Goal: Information Seeking & Learning: Find specific fact

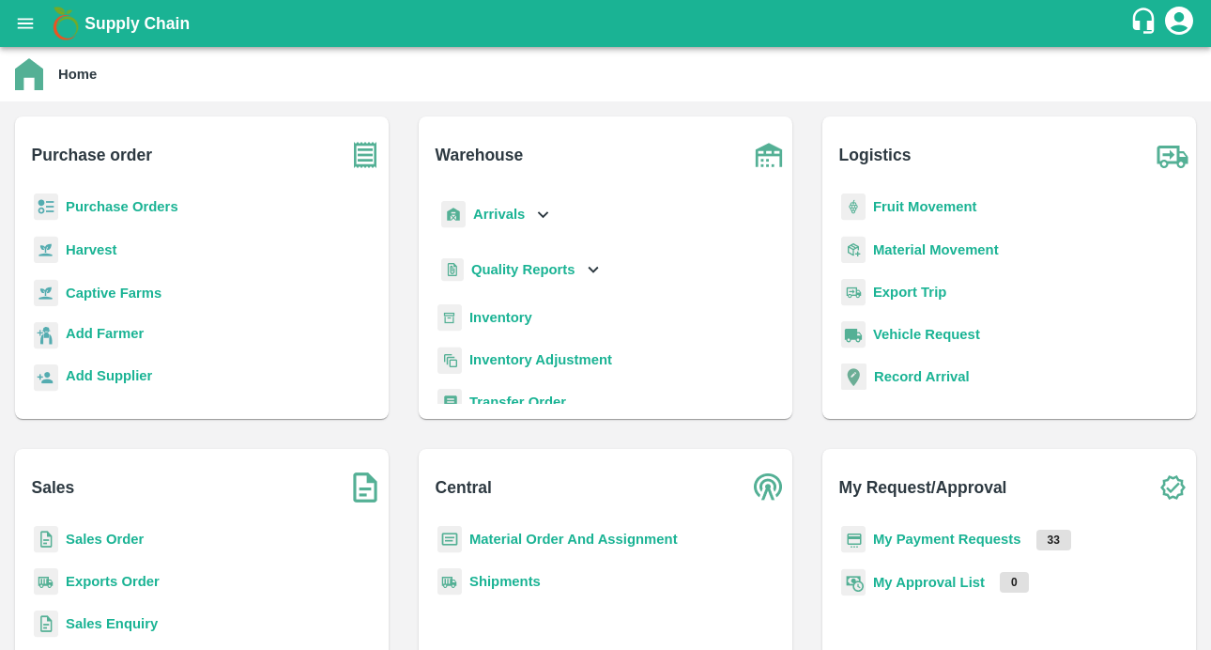
click at [115, 199] on b "Purchase Orders" at bounding box center [122, 206] width 113 height 15
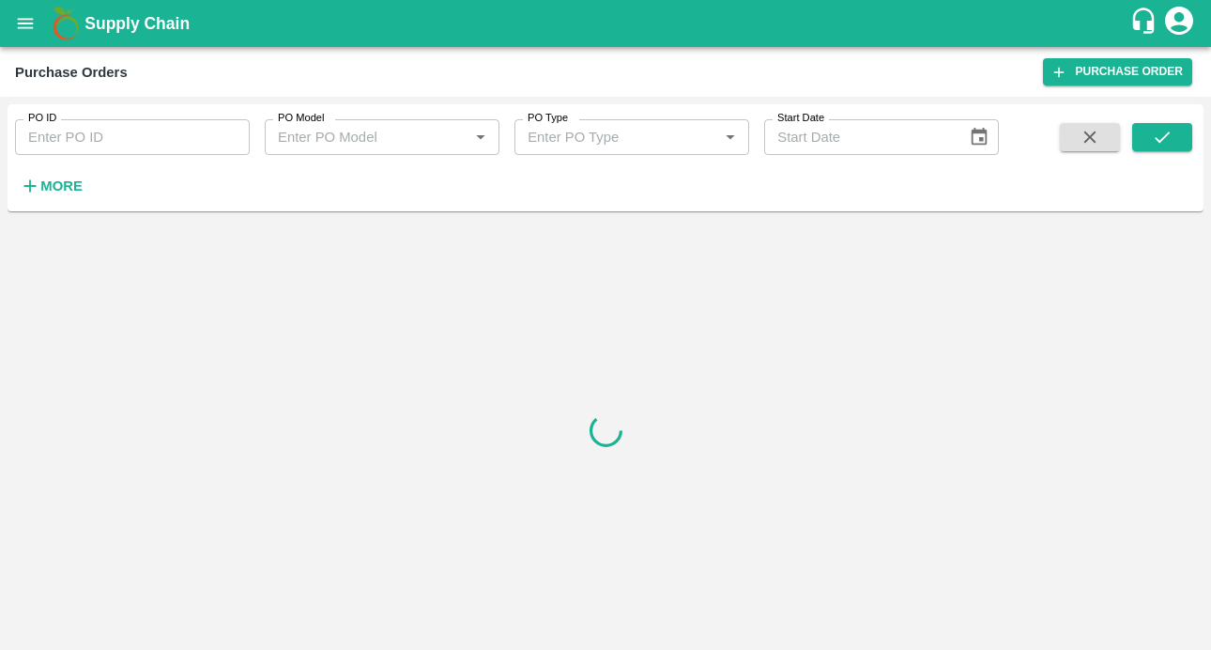
click at [99, 137] on input "PO ID" at bounding box center [132, 137] width 235 height 36
paste input "170803"
click at [1147, 143] on button "submit" at bounding box center [1162, 137] width 60 height 28
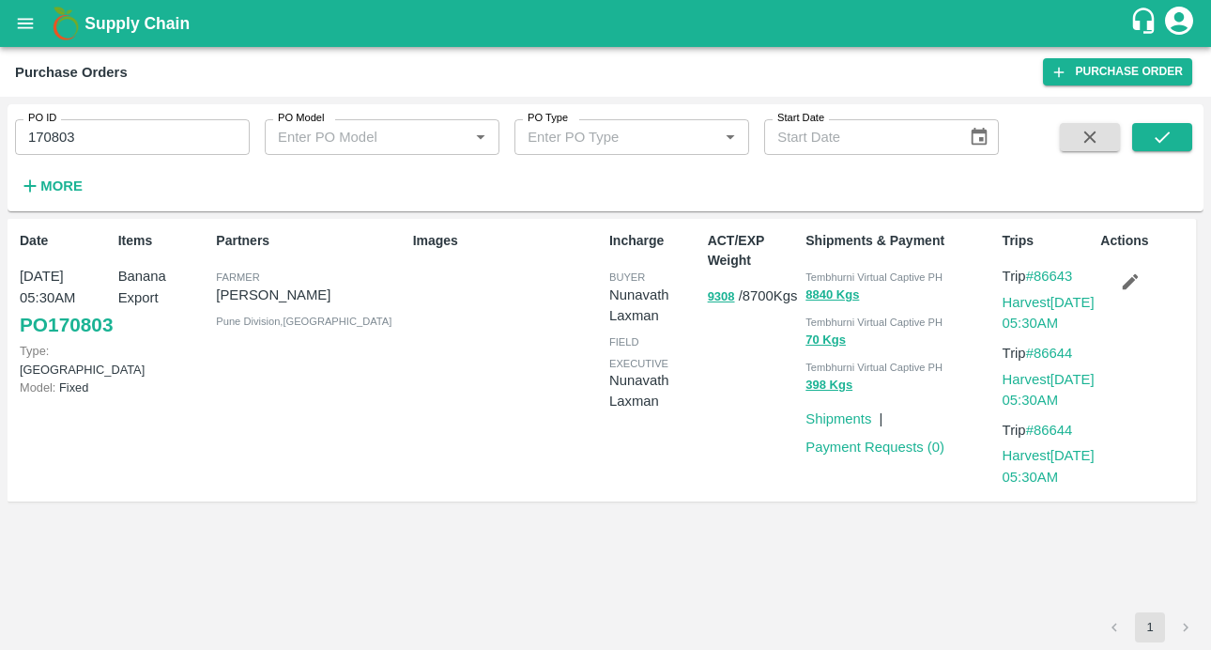
click at [62, 342] on link "PO 170803" at bounding box center [66, 325] width 93 height 34
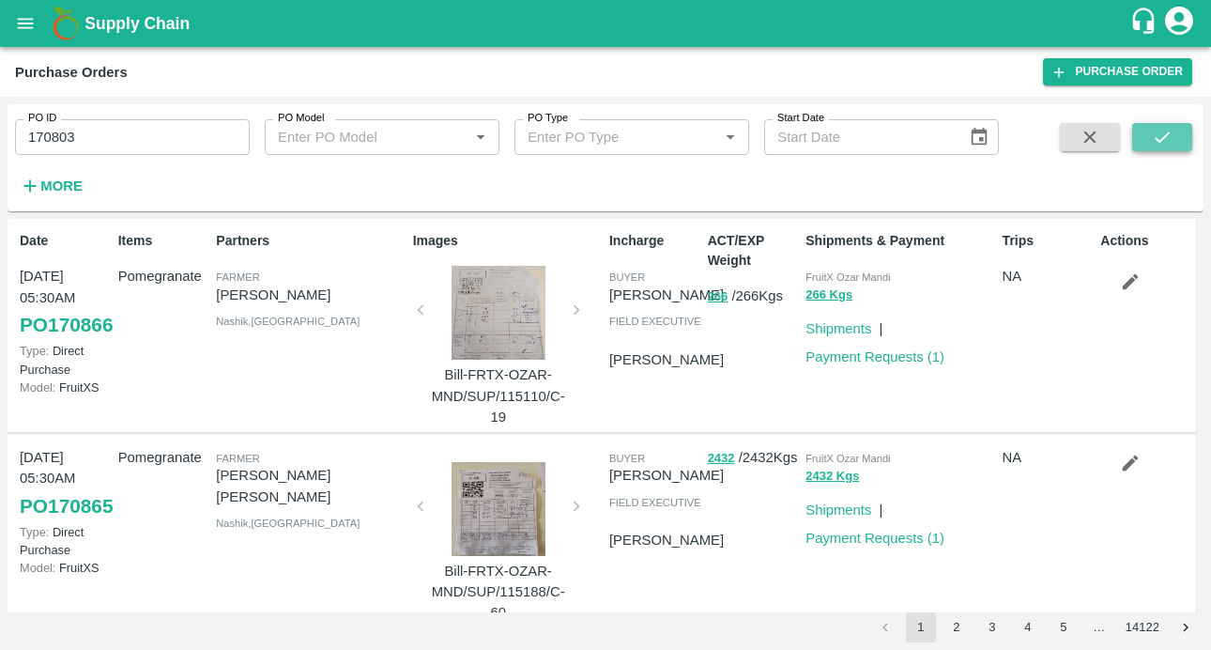
click at [1168, 135] on icon "submit" at bounding box center [1162, 137] width 21 height 21
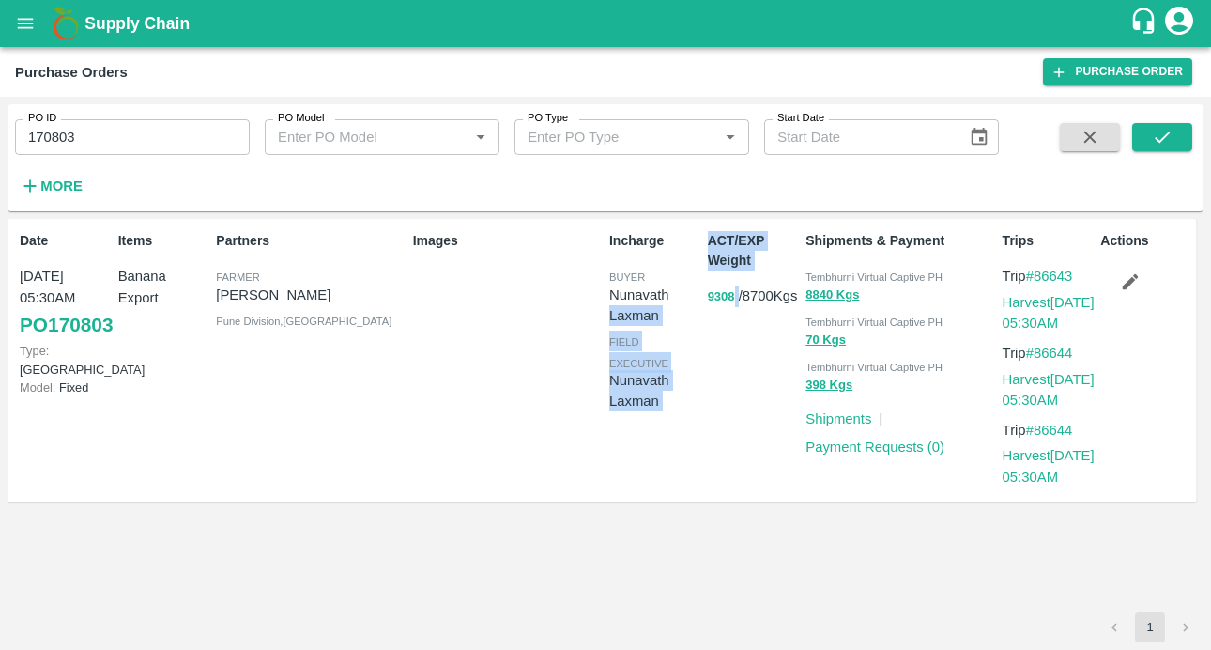
drag, startPoint x: 695, startPoint y: 297, endPoint x: 712, endPoint y: 368, distance: 73.3
click at [730, 306] on div "Date 21 Aug, 05:30AM PO 170803 Type: Farm Gate Model: Fixed Items Banana Export…" at bounding box center [602, 361] width 1189 height 284
click at [707, 424] on div "ACT/EXP Weight 9308 / 8700 Kgs" at bounding box center [749, 359] width 99 height 273
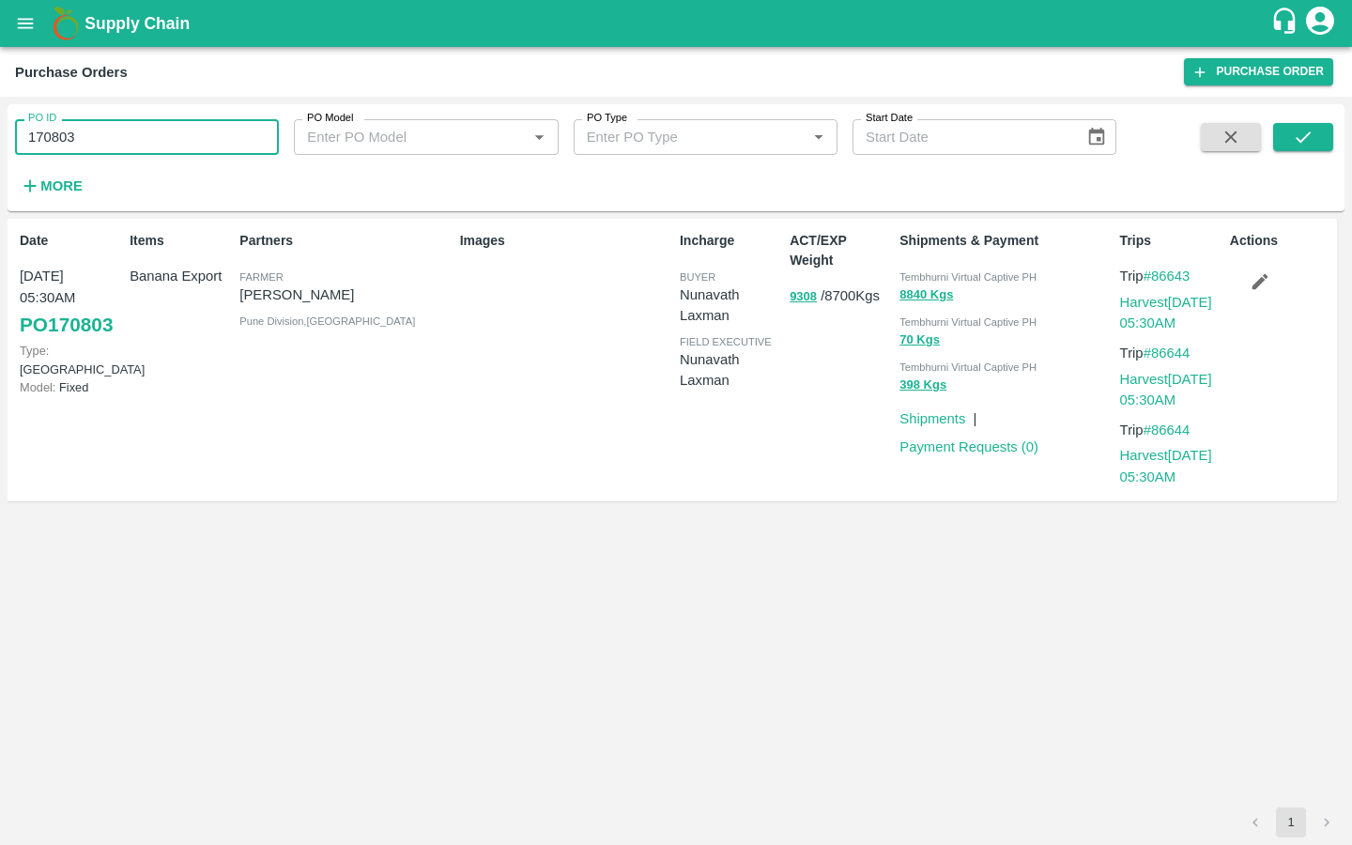
drag, startPoint x: 161, startPoint y: 134, endPoint x: 0, endPoint y: 134, distance: 161.5
click at [0, 134] on div "PO ID 170803 PO ID PO Model PO Model   * PO Type PO Type   * Start Date Start D…" at bounding box center [676, 471] width 1352 height 748
type input "170803"
paste input "text"
click at [1210, 143] on button "submit" at bounding box center [1303, 137] width 60 height 28
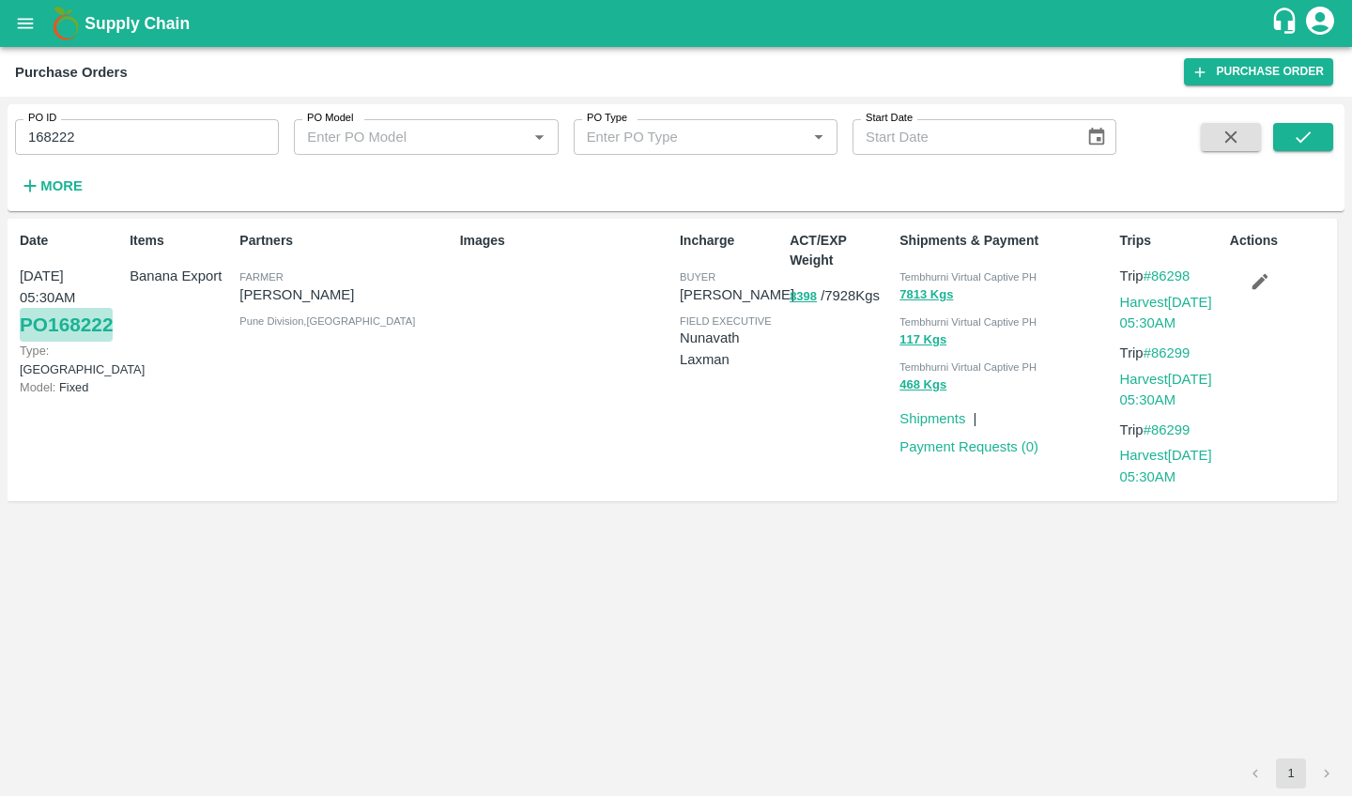
click at [85, 323] on link "PO 168222" at bounding box center [66, 325] width 93 height 34
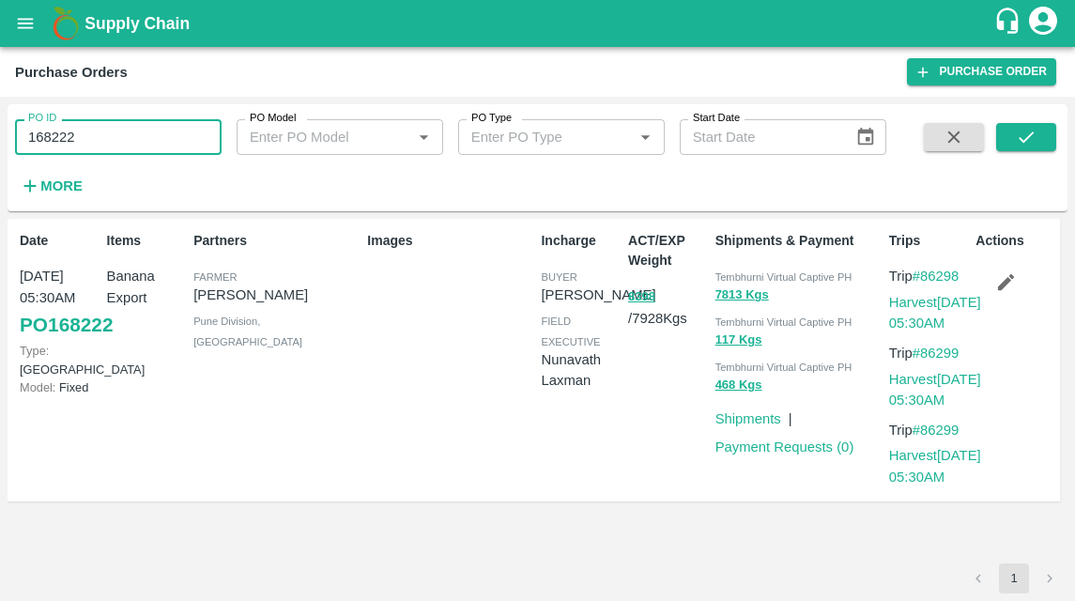
drag, startPoint x: 84, startPoint y: 140, endPoint x: -12, endPoint y: 140, distance: 96.7
click at [0, 140] on html "Supply Chain Purchase Orders Purchase Order PO ID 168222 PO ID PO Model PO Mode…" at bounding box center [537, 300] width 1075 height 601
type input "168222"
paste input "text"
click at [1019, 133] on icon "submit" at bounding box center [1026, 137] width 21 height 21
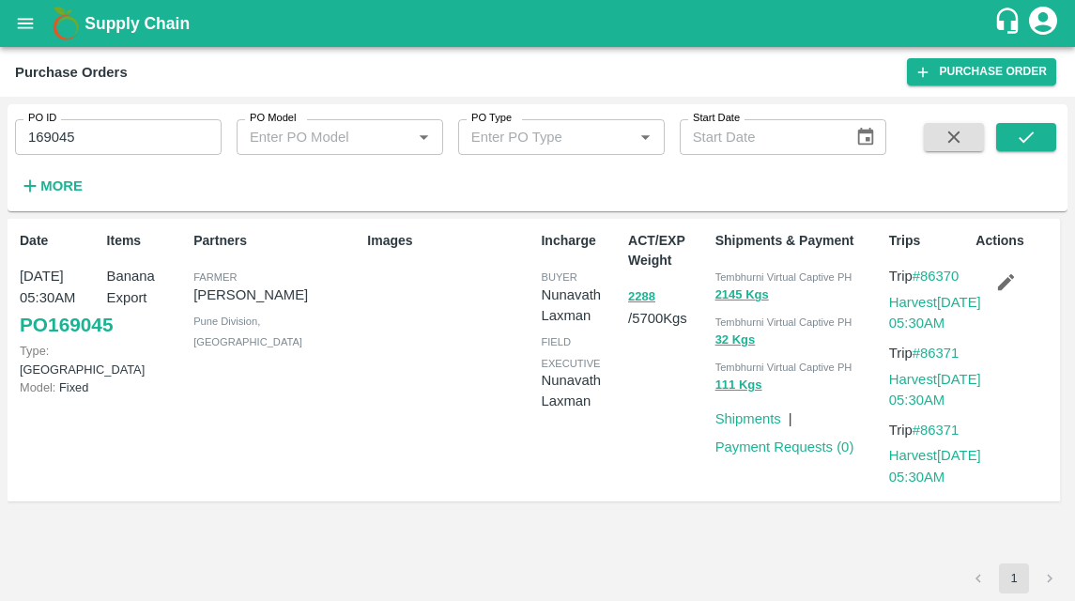
scroll to position [19, 0]
click at [41, 331] on link "PO 169045" at bounding box center [66, 325] width 93 height 34
drag, startPoint x: 54, startPoint y: 140, endPoint x: -12, endPoint y: 140, distance: 66.7
click at [0, 140] on html "Supply Chain Purchase Orders Purchase Order PO ID 169045 PO ID PO Model PO Mode…" at bounding box center [537, 300] width 1075 height 601
type input "169045"
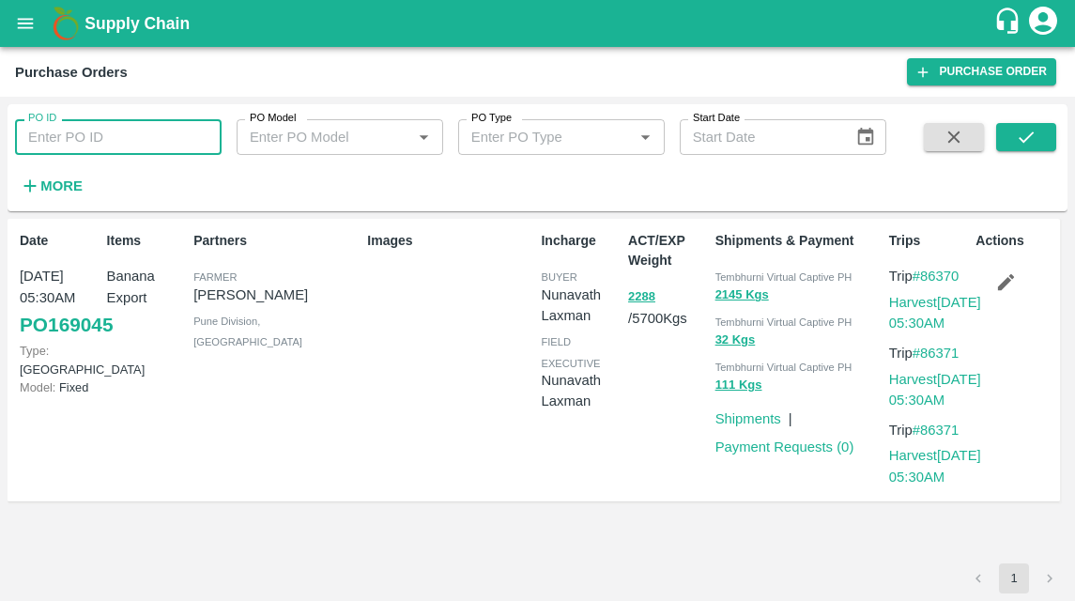
paste input "text"
click at [1016, 130] on icon "submit" at bounding box center [1026, 137] width 21 height 21
click at [64, 342] on link "PO 169514" at bounding box center [66, 325] width 93 height 34
drag, startPoint x: 85, startPoint y: 136, endPoint x: -12, endPoint y: 136, distance: 97.6
click at [0, 136] on html "Supply Chain Purchase Orders Purchase Order PO ID 169514 PO ID PO Model PO Mode…" at bounding box center [537, 300] width 1075 height 601
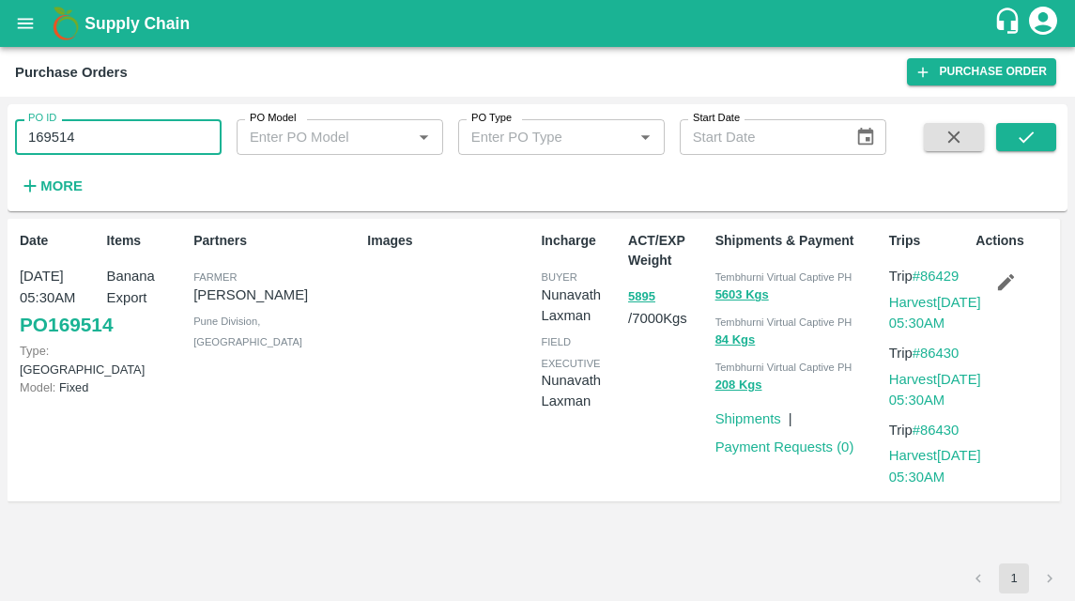
type input "169514"
paste input "text"
click at [1005, 139] on button "submit" at bounding box center [1026, 137] width 60 height 28
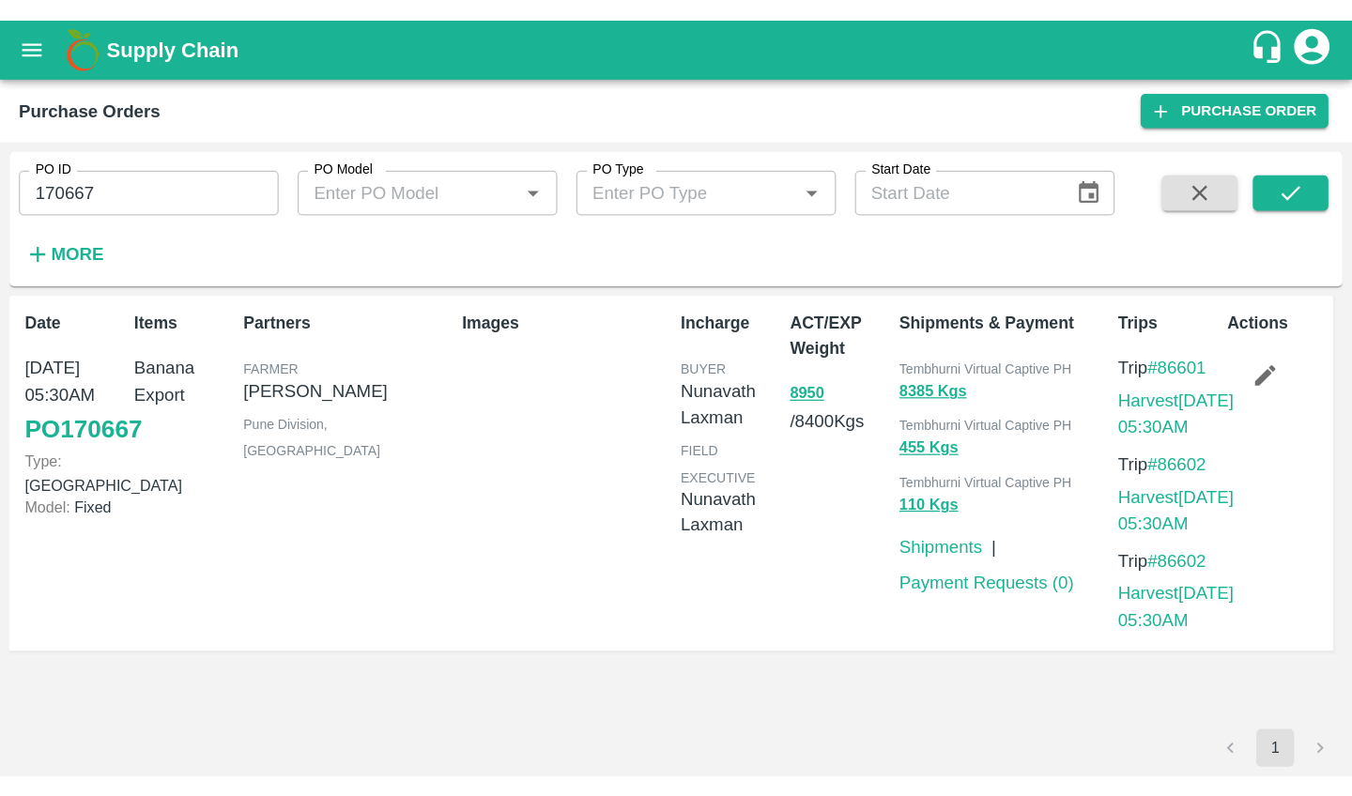
scroll to position [19, 0]
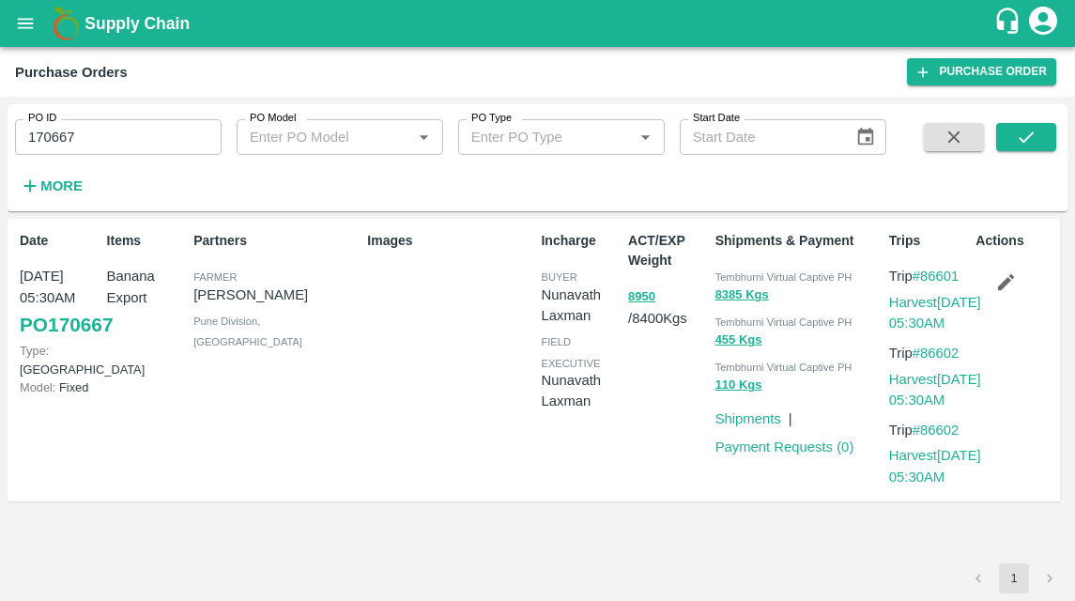
click at [51, 342] on link "PO 170667" at bounding box center [66, 325] width 93 height 34
drag, startPoint x: 100, startPoint y: 139, endPoint x: -12, endPoint y: 139, distance: 111.7
click at [0, 139] on html "Supply Chain Purchase Orders Purchase Order PO ID 170667 PO ID PO Model PO Mode…" at bounding box center [537, 300] width 1075 height 601
type input "170667"
paste input "text"
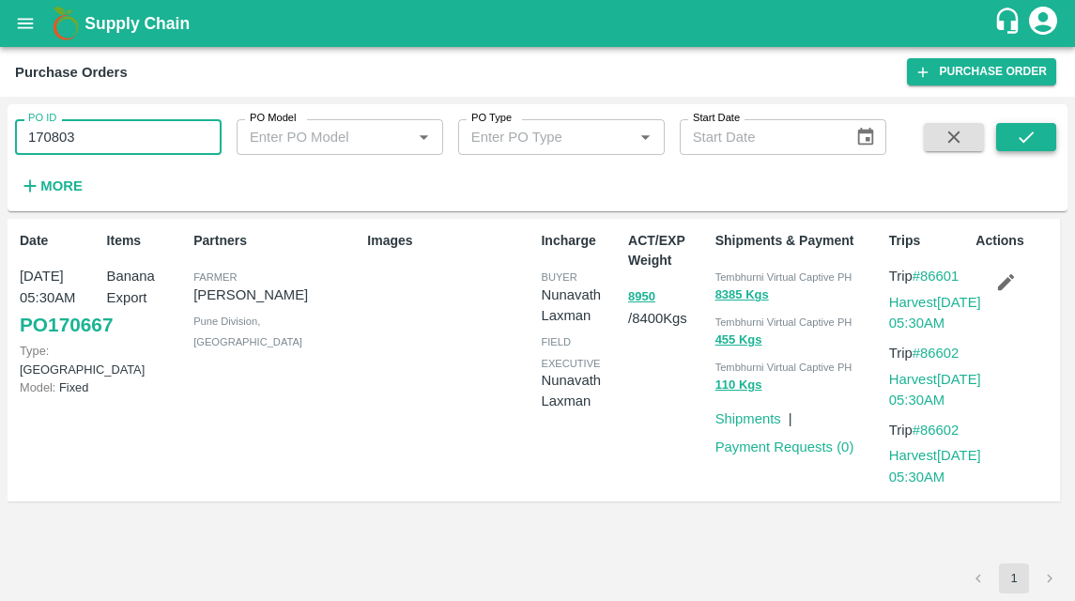
type input "170803"
click at [1038, 137] on button "submit" at bounding box center [1026, 137] width 60 height 28
click at [68, 342] on link "PO 170803" at bounding box center [66, 325] width 93 height 34
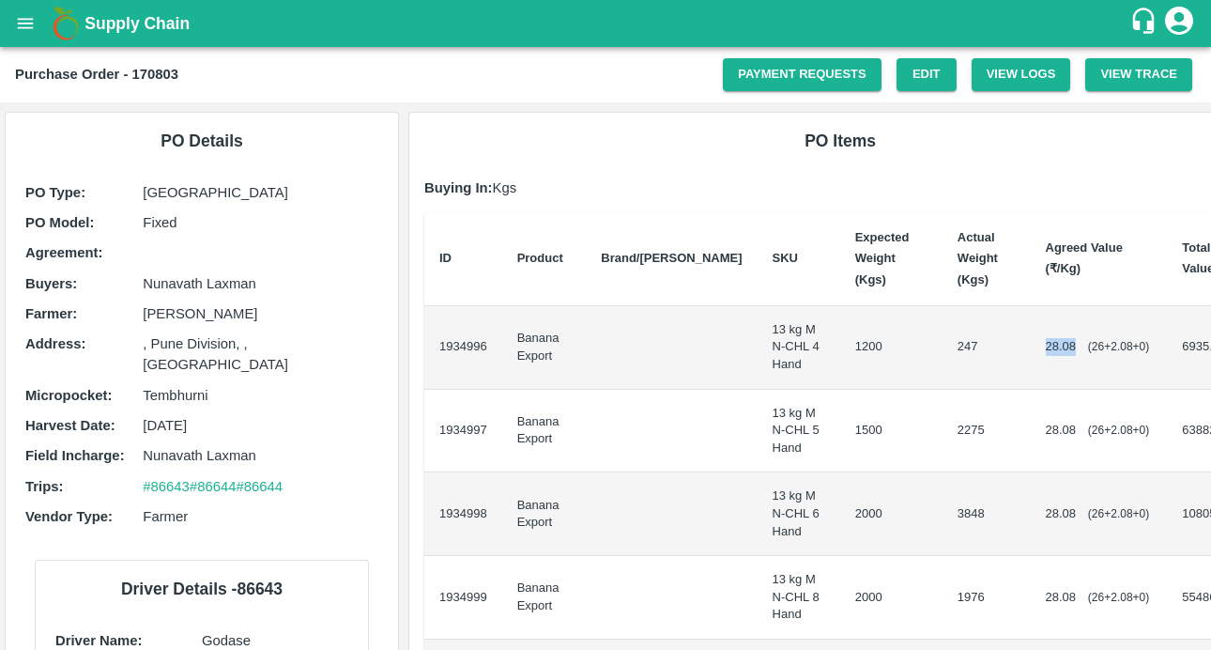
drag, startPoint x: 975, startPoint y: 342, endPoint x: 1008, endPoint y: 342, distance: 32.9
click at [1046, 342] on div "28.08 ( 26 + 2.08 + 0 )" at bounding box center [1099, 347] width 107 height 18
copy span "28.08"
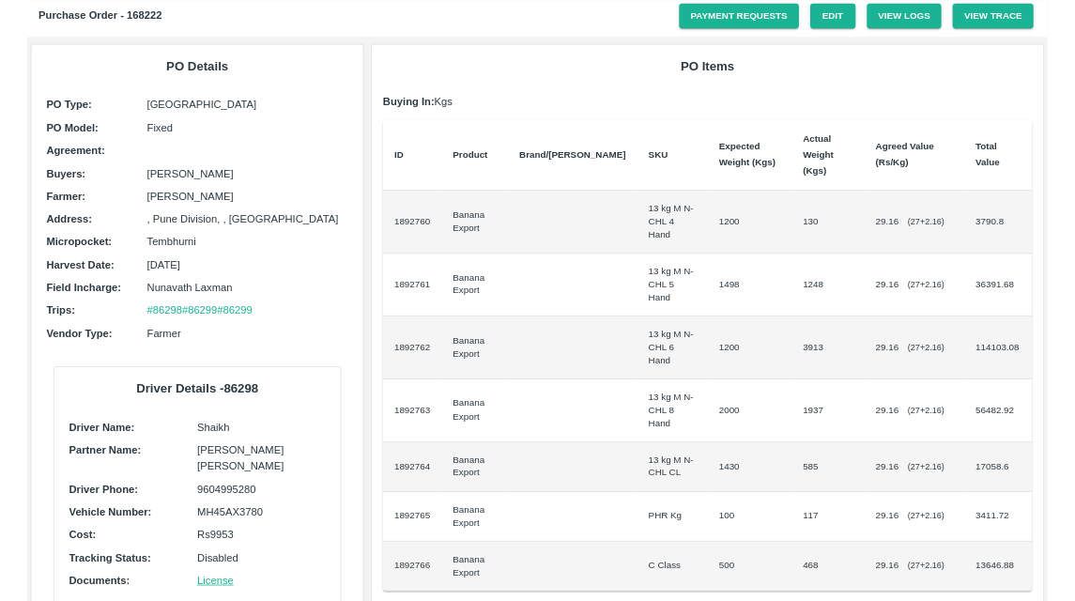
scroll to position [54, 0]
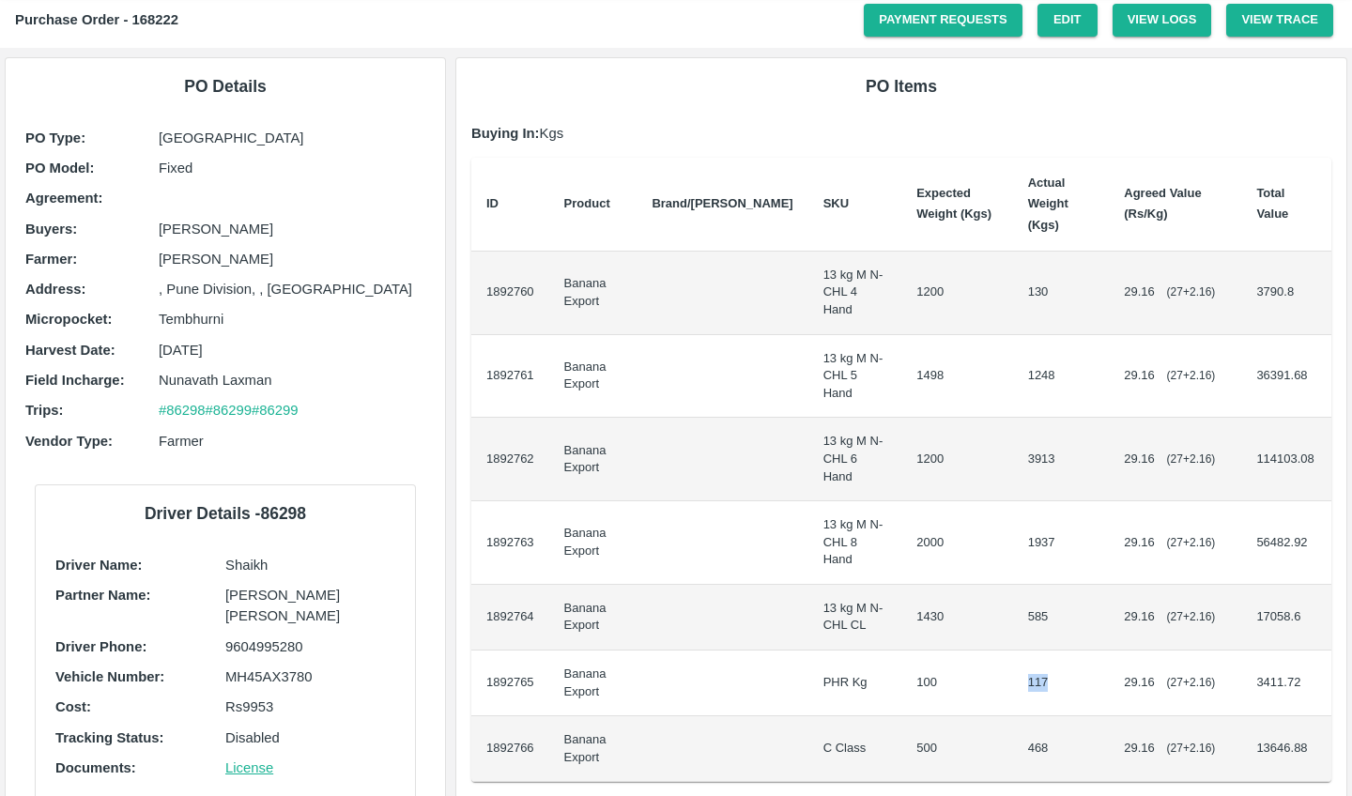
drag, startPoint x: 1001, startPoint y: 598, endPoint x: 1022, endPoint y: 597, distance: 21.6
click at [1022, 651] on td "117" at bounding box center [1061, 684] width 97 height 66
copy td "117"
drag, startPoint x: 1002, startPoint y: 662, endPoint x: 1034, endPoint y: 662, distance: 31.9
click at [1034, 716] on td "468" at bounding box center [1061, 749] width 97 height 66
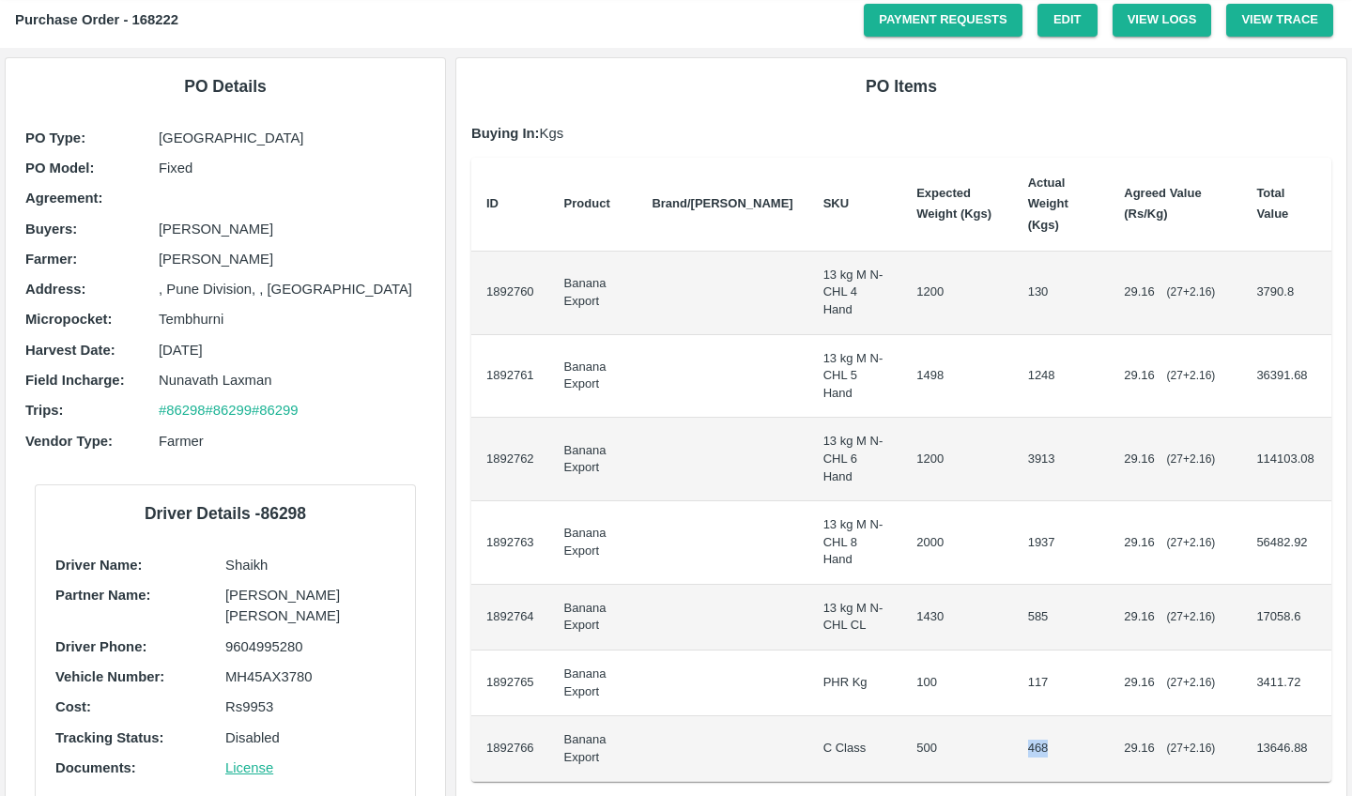
copy td "468"
drag, startPoint x: 1001, startPoint y: 594, endPoint x: 1024, endPoint y: 594, distance: 23.5
click at [1024, 651] on td "117" at bounding box center [1061, 684] width 97 height 66
drag, startPoint x: 1001, startPoint y: 656, endPoint x: 1023, endPoint y: 655, distance: 22.6
click at [1023, 716] on td "468" at bounding box center [1061, 749] width 97 height 66
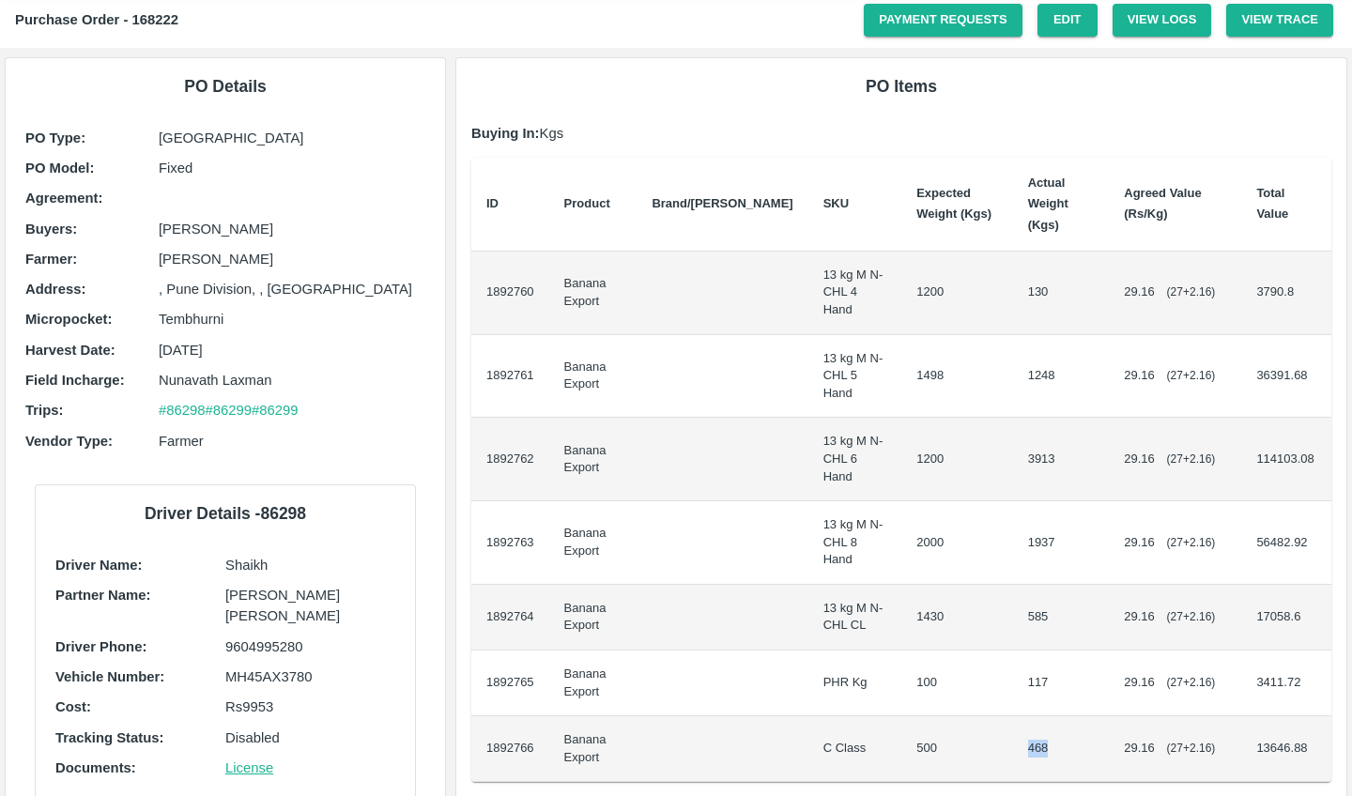
copy td "468"
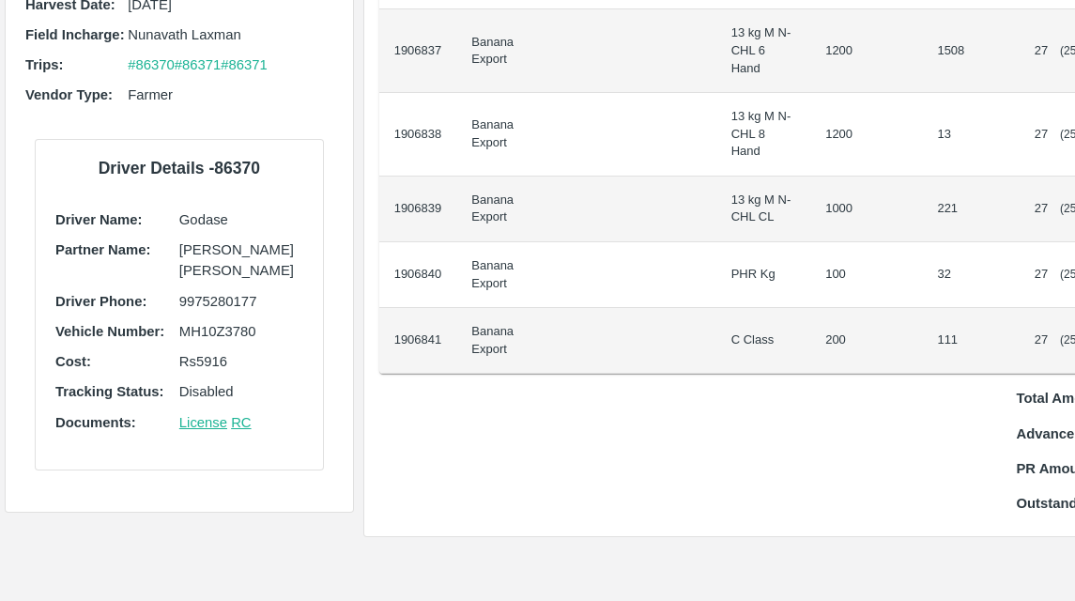
scroll to position [569, 0]
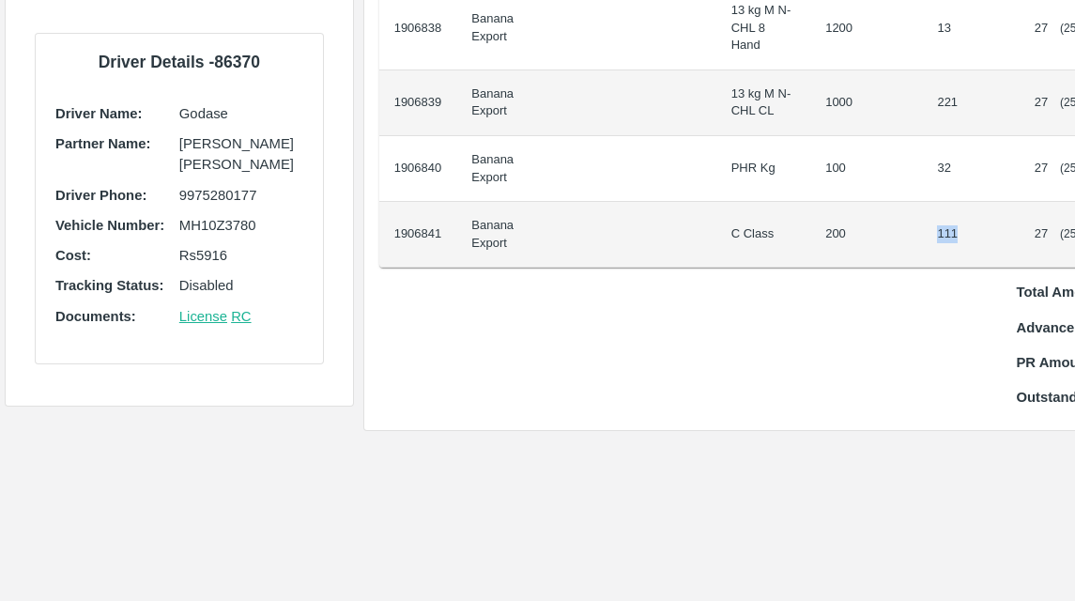
drag, startPoint x: 867, startPoint y: 240, endPoint x: 904, endPoint y: 240, distance: 37.6
click at [922, 240] on td "111" at bounding box center [970, 235] width 97 height 66
copy td "111"
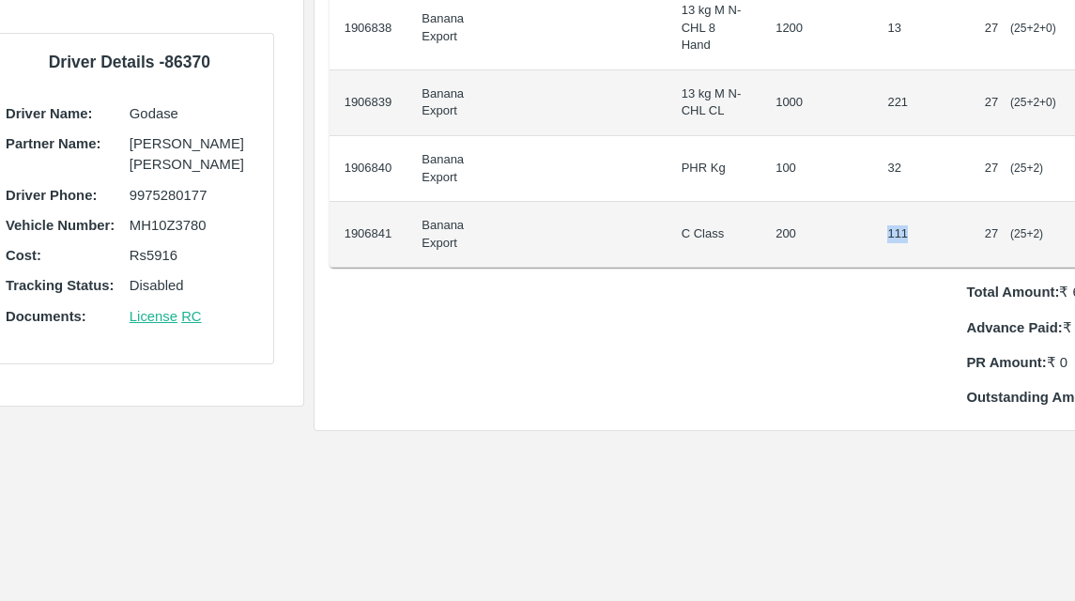
scroll to position [569, 86]
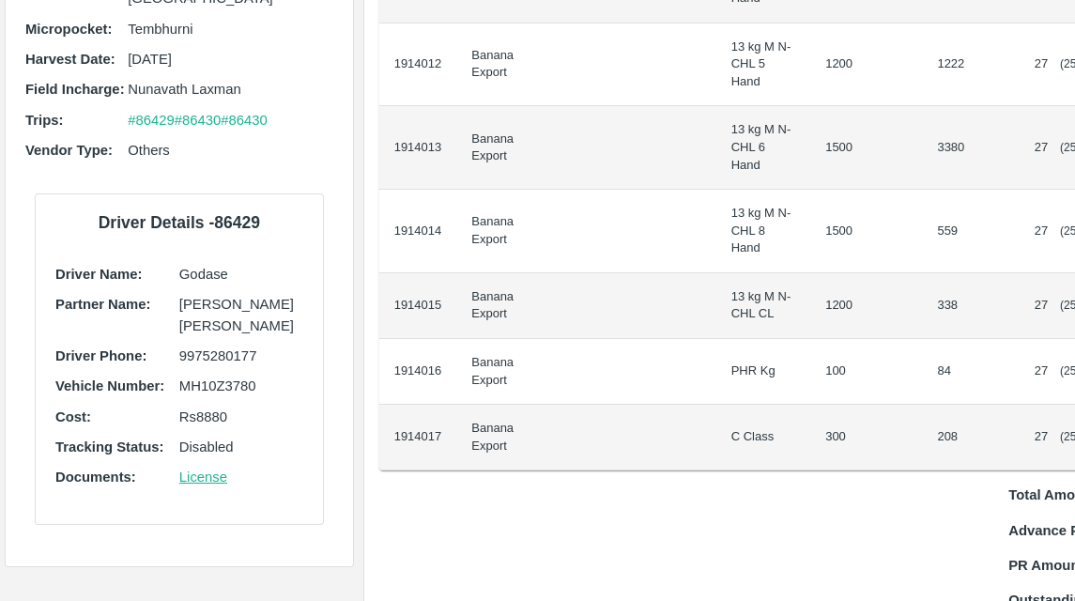
scroll to position [383, 0]
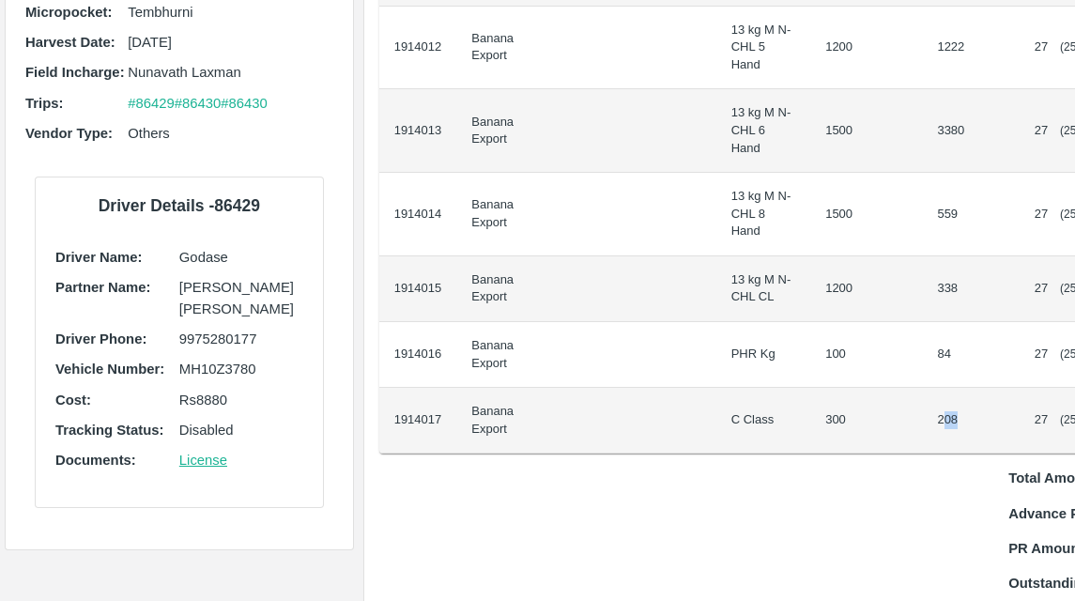
drag, startPoint x: 869, startPoint y: 421, endPoint x: 894, endPoint y: 421, distance: 24.4
click at [922, 421] on td "208" at bounding box center [970, 421] width 97 height 66
drag, startPoint x: 868, startPoint y: 419, endPoint x: 885, endPoint y: 419, distance: 17.8
click at [922, 419] on td "208" at bounding box center [970, 421] width 97 height 66
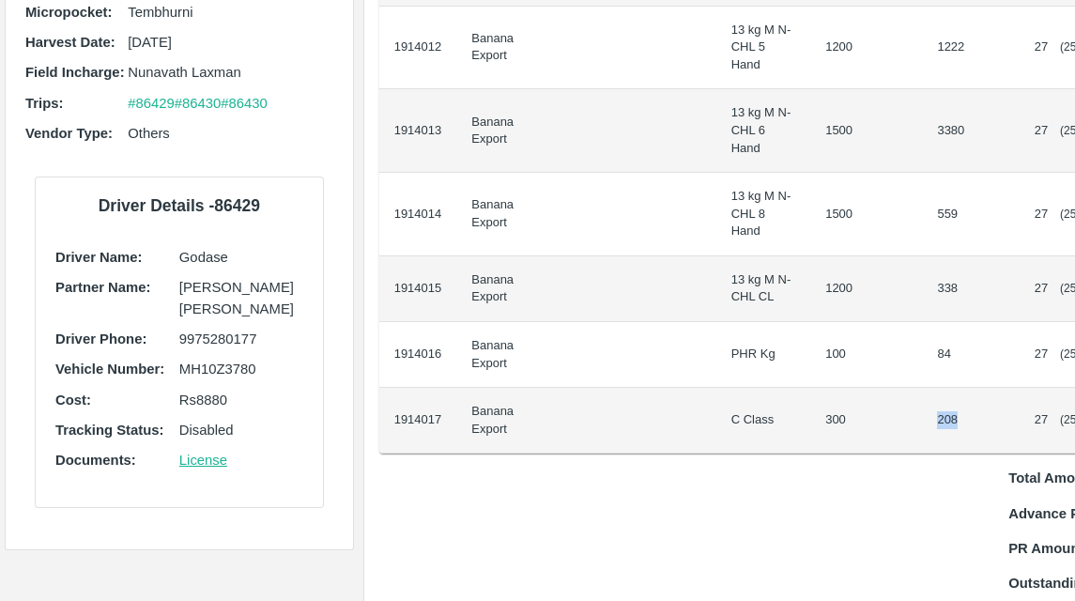
copy td "208"
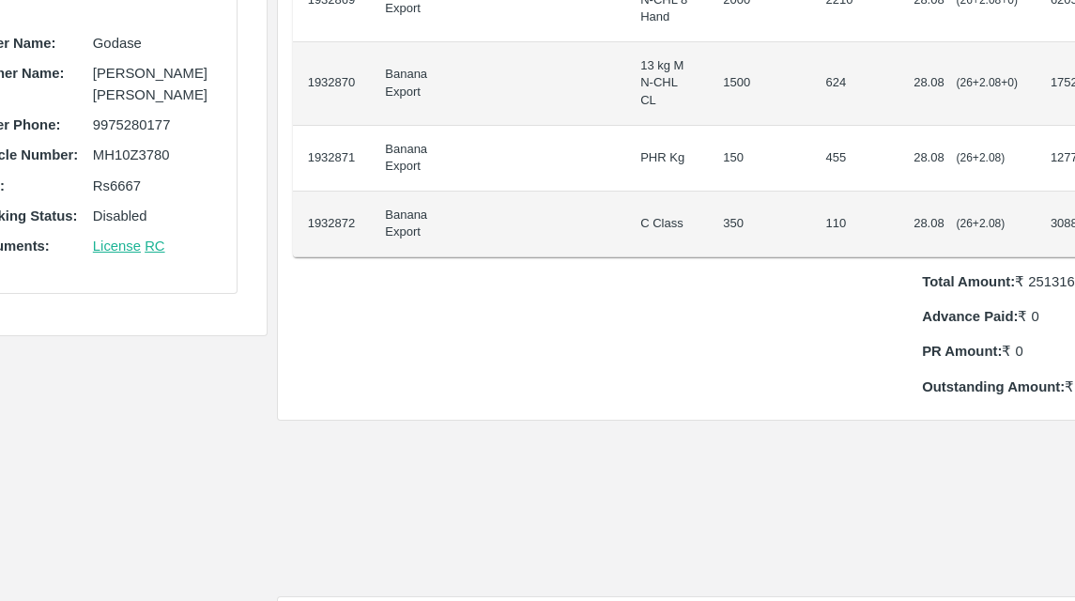
scroll to position [576, 86]
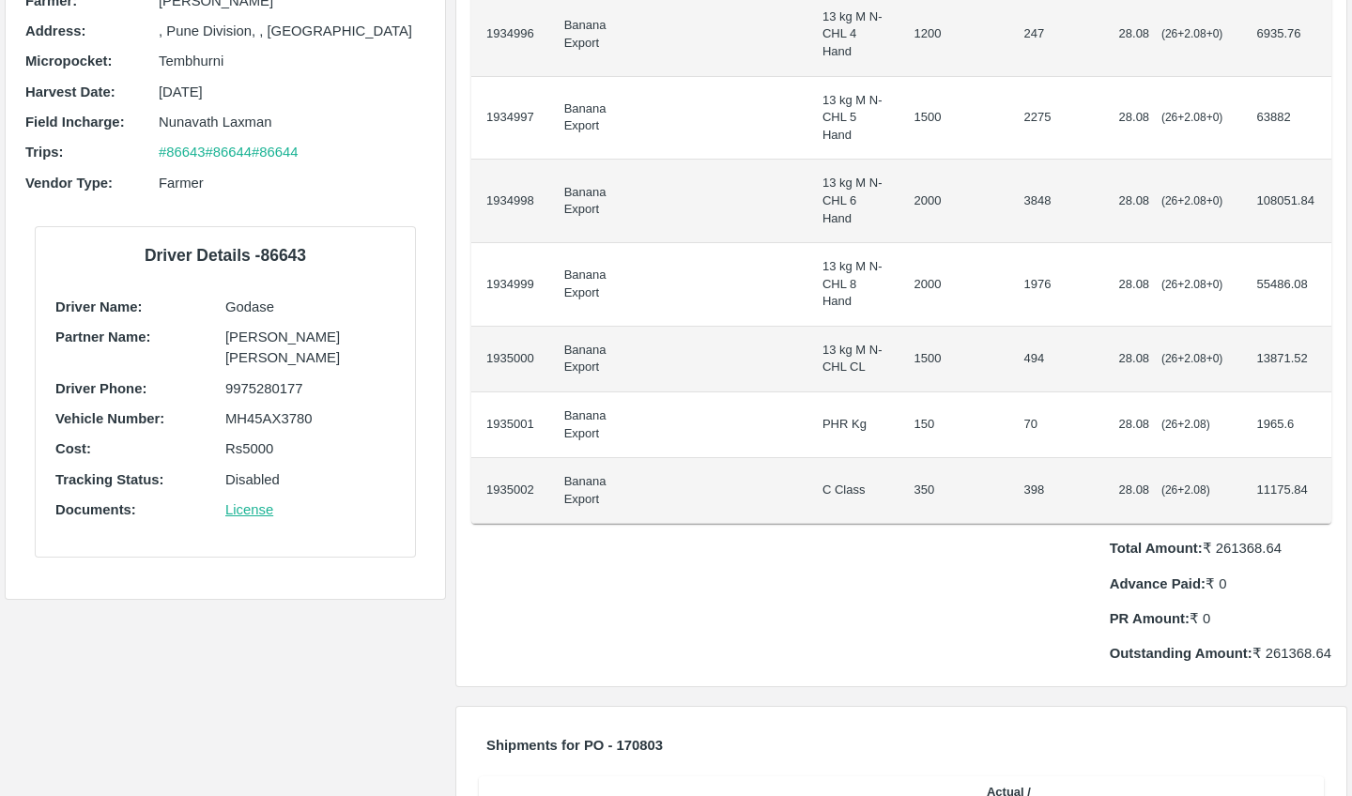
scroll to position [318, 0]
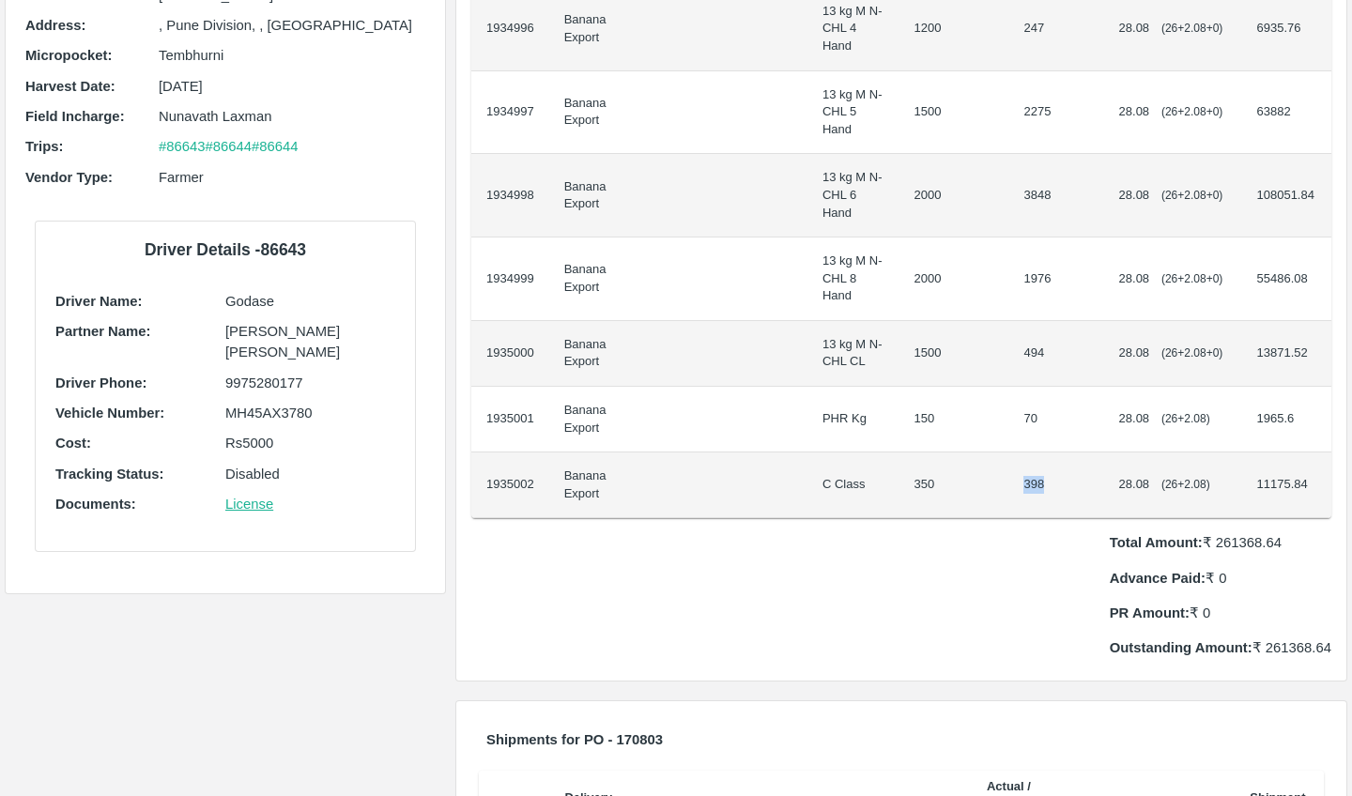
drag, startPoint x: 1000, startPoint y: 398, endPoint x: 1047, endPoint y: 398, distance: 46.9
click at [1047, 453] on td "398" at bounding box center [1055, 486] width 95 height 66
copy td "398"
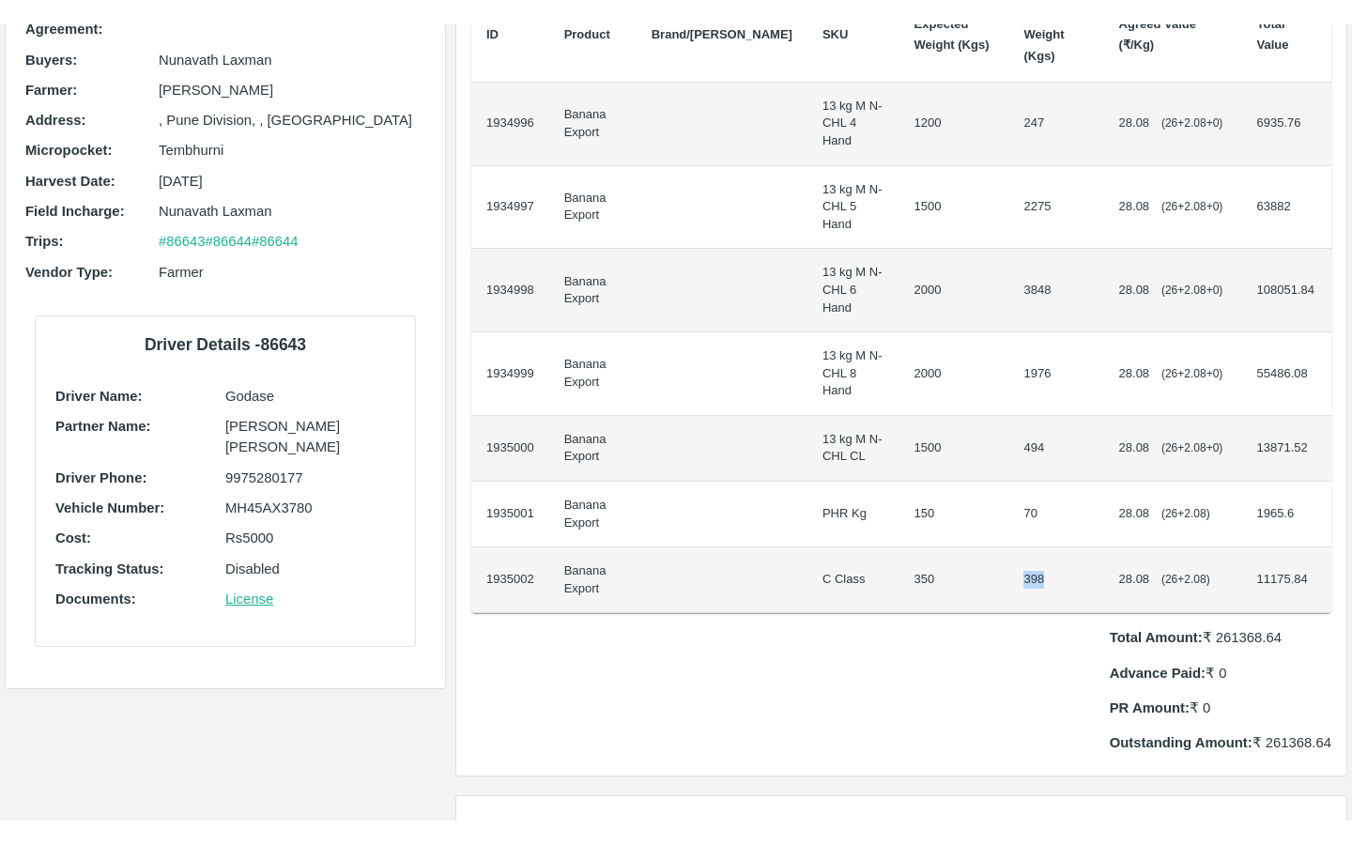
scroll to position [239, 0]
